Goal: Information Seeking & Learning: Learn about a topic

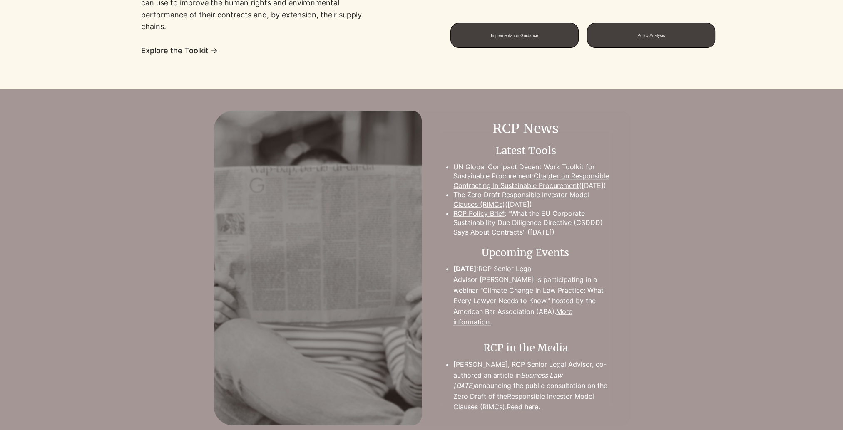
scroll to position [624, 0]
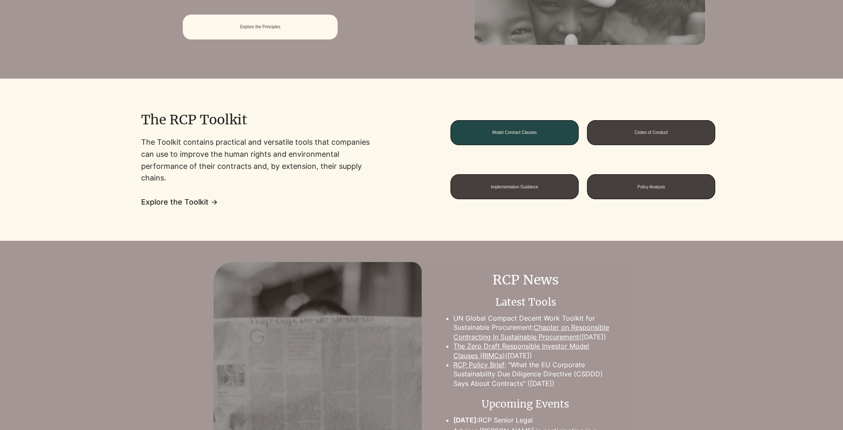
click at [505, 126] on span "Model Contract Clauses" at bounding box center [514, 133] width 127 height 24
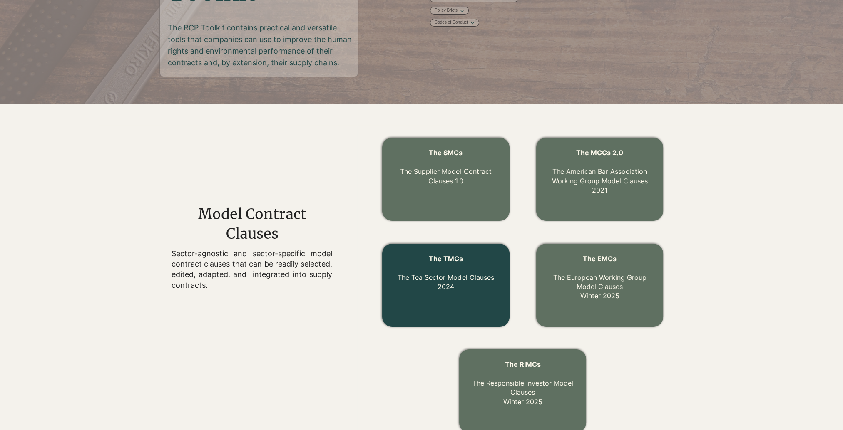
scroll to position [169, 0]
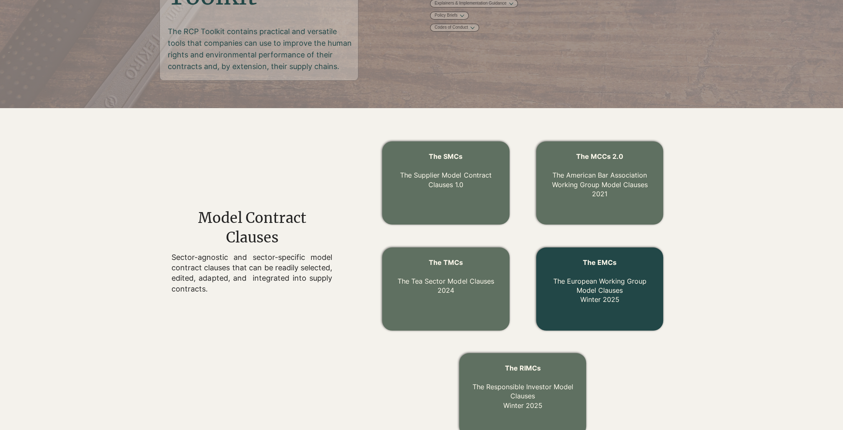
click at [589, 275] on p "The EMCs The European Working Group Model Clauses Winter 2025" at bounding box center [599, 281] width 107 height 47
click at [590, 292] on link "The EMCs The European Working Group Model Clauses Winter 2025" at bounding box center [599, 281] width 93 height 46
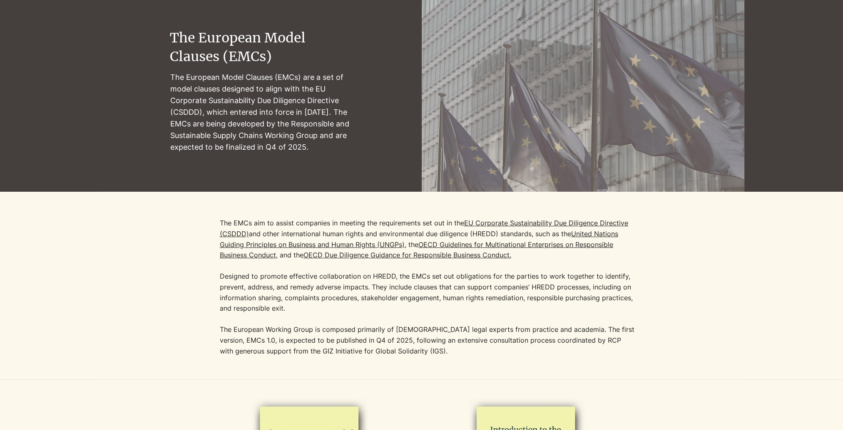
scroll to position [83, 0]
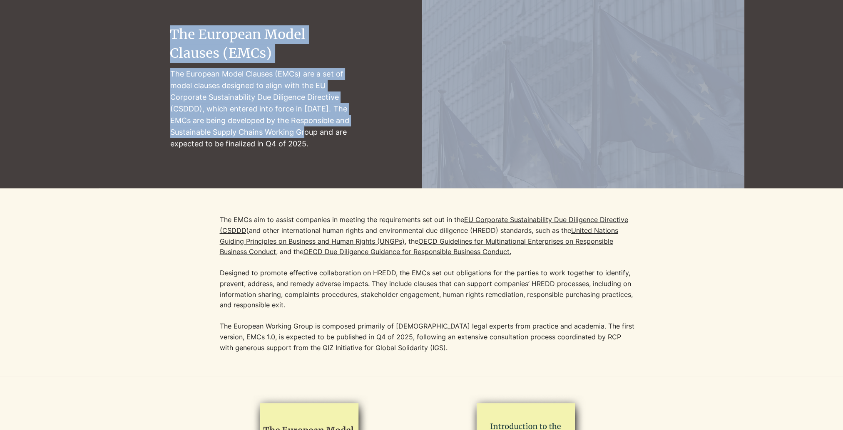
drag, startPoint x: 168, startPoint y: 145, endPoint x: 308, endPoint y: 130, distance: 140.7
click at [308, 130] on section "The European Model Clauses (EMCs) The [DEMOGRAPHIC_DATA] Model Clauses (EMCs) a…" at bounding box center [421, 87] width 843 height 201
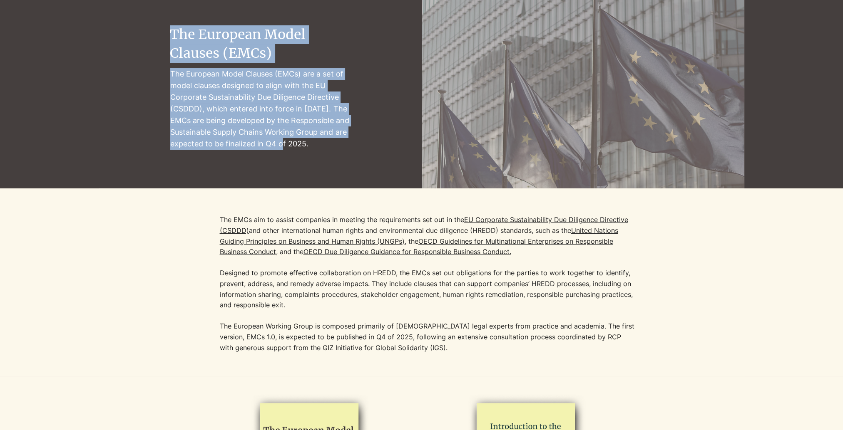
drag, startPoint x: 308, startPoint y: 130, endPoint x: 288, endPoint y: 147, distance: 26.0
click at [288, 147] on p "The European Model Clauses (EMCs) are a set of model clauses designed to align …" at bounding box center [260, 109] width 181 height 82
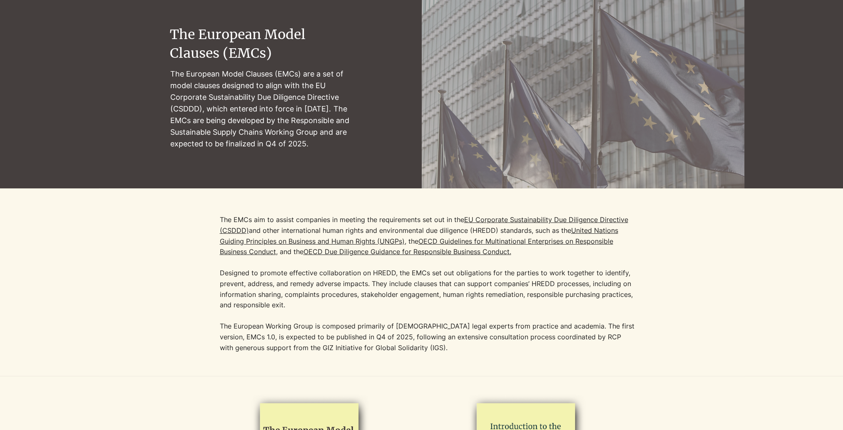
drag, startPoint x: 288, startPoint y: 147, endPoint x: 357, endPoint y: 149, distance: 69.1
click at [357, 149] on div "main content" at bounding box center [421, 87] width 843 height 201
drag, startPoint x: 259, startPoint y: 145, endPoint x: 327, endPoint y: 144, distance: 67.9
click at [327, 144] on p "The European Model Clauses (EMCs) are a set of model clauses designed to align …" at bounding box center [260, 109] width 181 height 82
click at [262, 191] on div at bounding box center [421, 283] width 645 height 188
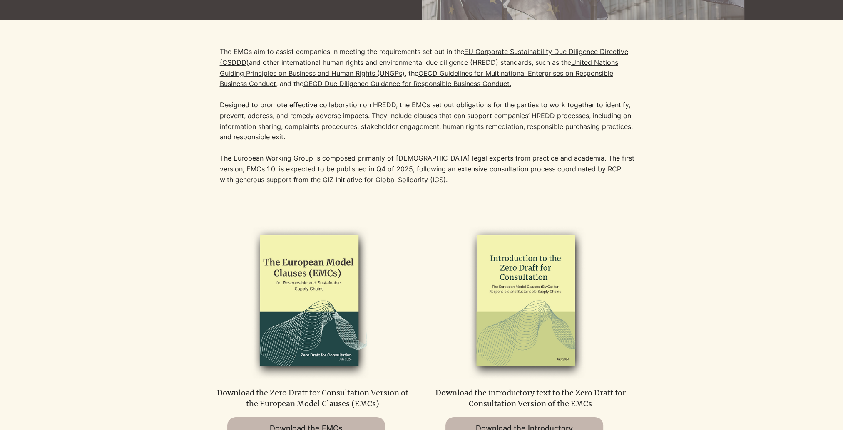
scroll to position [167, 0]
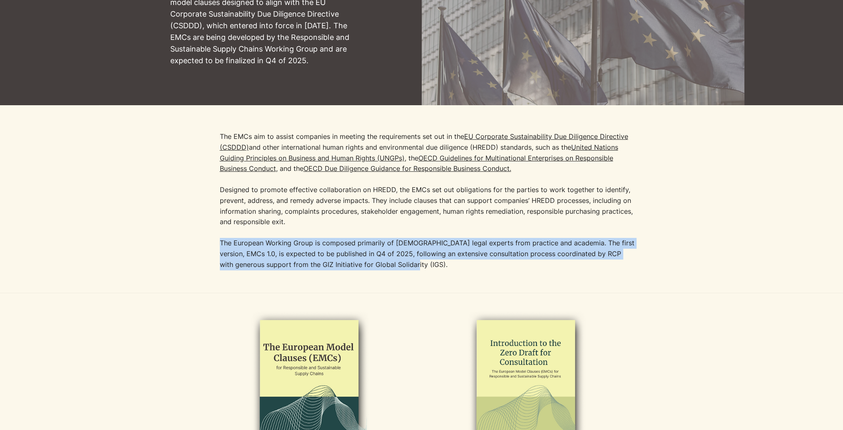
drag, startPoint x: 221, startPoint y: 246, endPoint x: 424, endPoint y: 260, distance: 203.6
click at [424, 260] on p "The European Working Group is composed primarily of [DEMOGRAPHIC_DATA] legal ex…" at bounding box center [428, 254] width 416 height 32
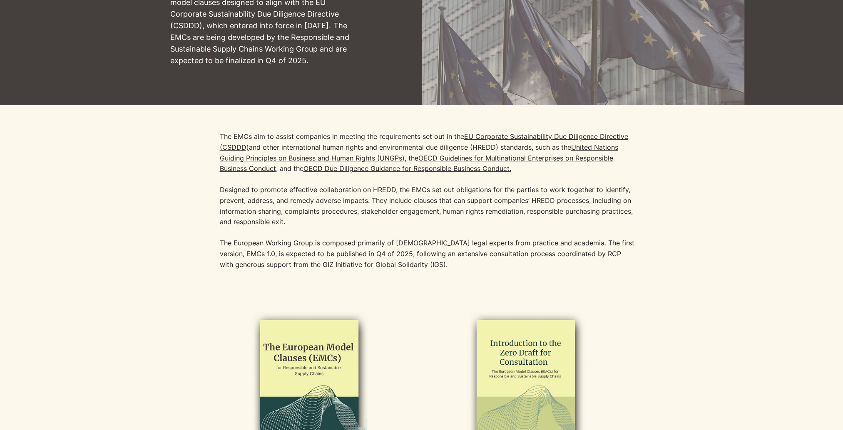
drag, startPoint x: 229, startPoint y: 194, endPoint x: 215, endPoint y: 179, distance: 21.2
click at [227, 190] on p "The EMCs aim to assist companies in meeting the requirements set out in the [GE…" at bounding box center [428, 180] width 416 height 96
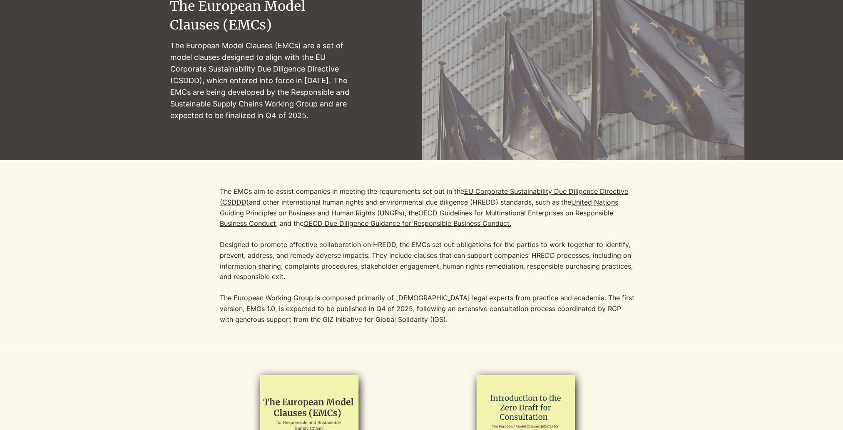
scroll to position [208, 0]
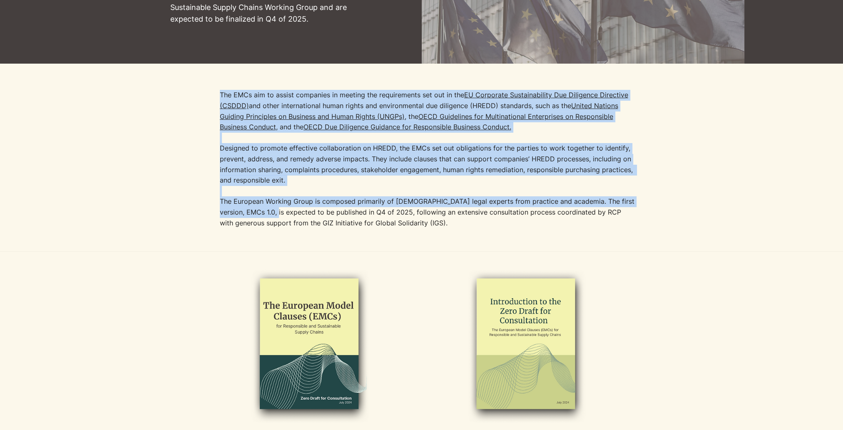
drag, startPoint x: 216, startPoint y: 200, endPoint x: 269, endPoint y: 215, distance: 54.7
click at [269, 215] on div "The EMCs aim to assist companies in meeting the requirements set out in the [GE…" at bounding box center [421, 158] width 645 height 188
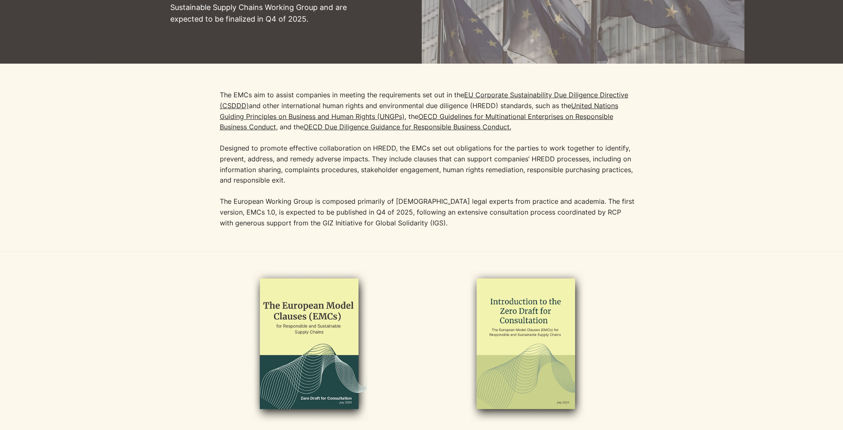
drag, startPoint x: 269, startPoint y: 215, endPoint x: 351, endPoint y: 214, distance: 82.4
click at [351, 214] on p "The European Working Group is composed primarily of [DEMOGRAPHIC_DATA] legal ex…" at bounding box center [428, 212] width 416 height 32
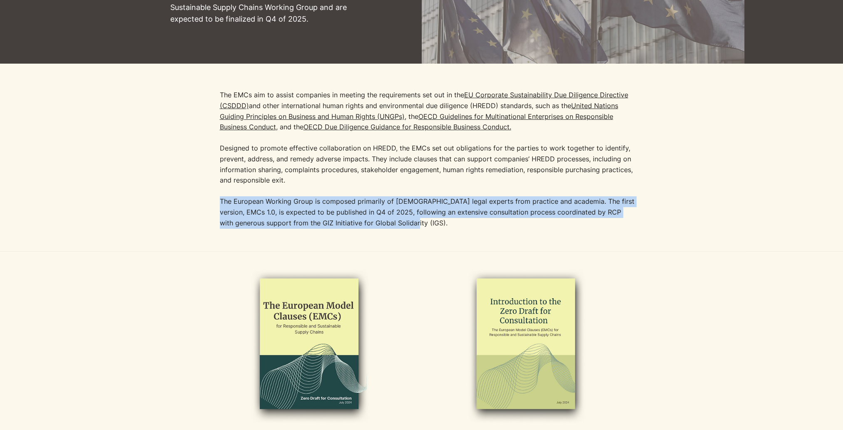
drag, startPoint x: 403, startPoint y: 221, endPoint x: 220, endPoint y: 204, distance: 183.9
click at [220, 204] on p "The European Working Group is composed primarily of [DEMOGRAPHIC_DATA] legal ex…" at bounding box center [428, 212] width 416 height 32
drag, startPoint x: 220, startPoint y: 204, endPoint x: 303, endPoint y: 211, distance: 83.1
click at [300, 211] on p "The European Working Group is composed primarily of [DEMOGRAPHIC_DATA] legal ex…" at bounding box center [428, 212] width 416 height 32
click at [464, 199] on p "The European Working Group is composed primarily of [DEMOGRAPHIC_DATA] legal ex…" at bounding box center [428, 212] width 416 height 32
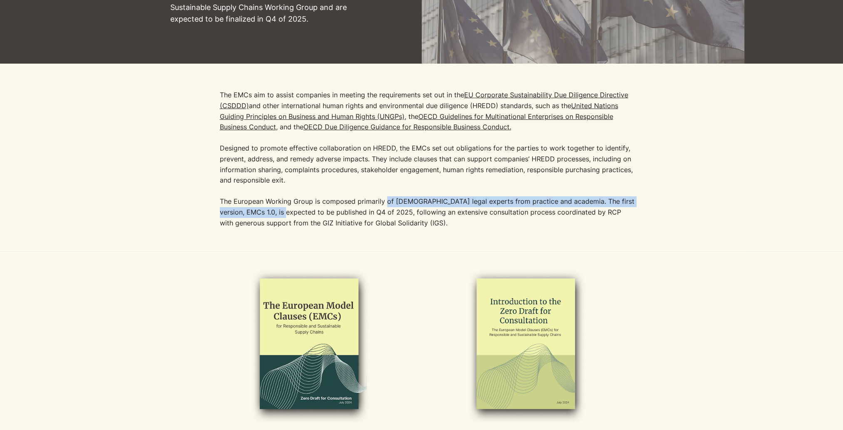
drag, startPoint x: 331, startPoint y: 216, endPoint x: 383, endPoint y: 204, distance: 53.9
click at [383, 204] on p "The European Working Group is composed primarily of [DEMOGRAPHIC_DATA] legal ex…" at bounding box center [428, 212] width 416 height 32
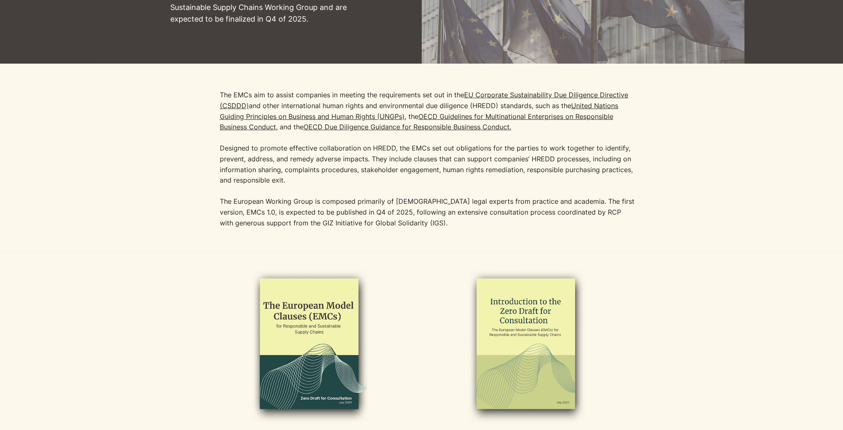
drag, startPoint x: 383, startPoint y: 204, endPoint x: 356, endPoint y: 211, distance: 28.0
click at [365, 210] on p "The European Working Group is composed primarily of [DEMOGRAPHIC_DATA] legal ex…" at bounding box center [428, 212] width 416 height 32
click at [619, 205] on p "The European Working Group is composed primarily of [DEMOGRAPHIC_DATA] legal ex…" at bounding box center [428, 212] width 416 height 32
drag, startPoint x: 612, startPoint y: 205, endPoint x: 228, endPoint y: 214, distance: 384.7
click at [228, 214] on p "The European Working Group is composed primarily of [DEMOGRAPHIC_DATA] legal ex…" at bounding box center [428, 212] width 416 height 32
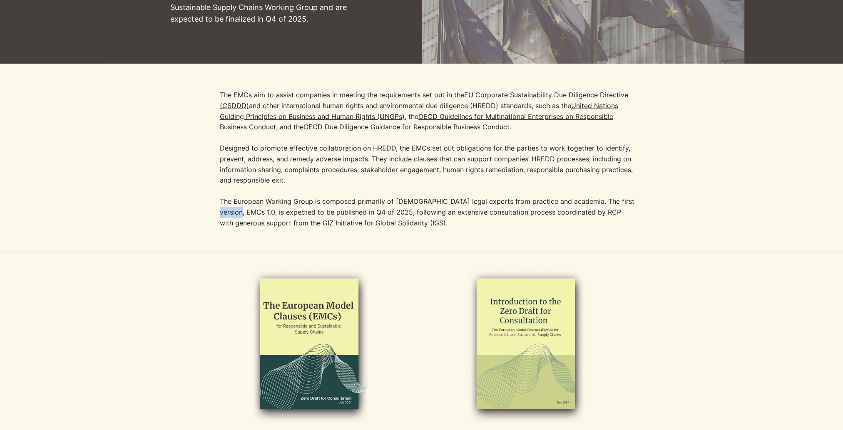
copy p "EMCs 1.0"
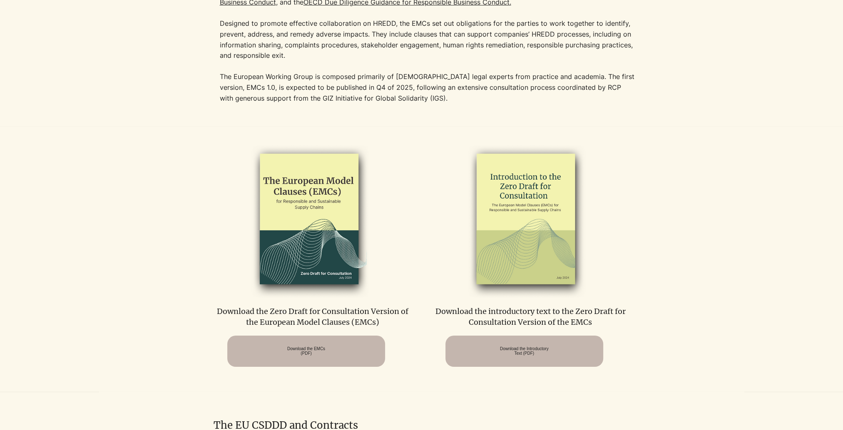
scroll to position [83, 0]
